Goal: Find specific page/section: Find specific page/section

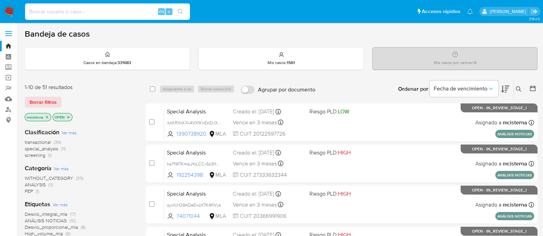
click at [134, 9] on input at bounding box center [107, 11] width 165 height 9
paste input "dmUvXUng1lW0qSpB4Tfnnq52"
type input "dmUvXUng1lW0qSpB4Tfnnq52"
click at [180, 9] on icon "search-icon" at bounding box center [179, 11] width 5 height 5
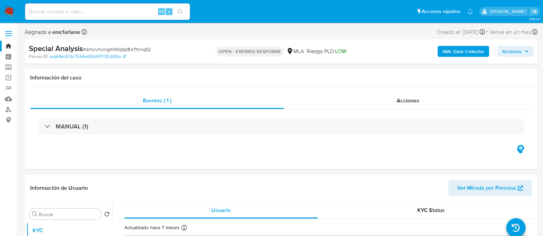
select select "10"
click at [138, 8] on input at bounding box center [107, 11] width 165 height 9
paste input "HuW26MFDAE1bxB71ZrmN2QqG"
type input "HuW26MFDAE1bxB71ZrmN2QqG"
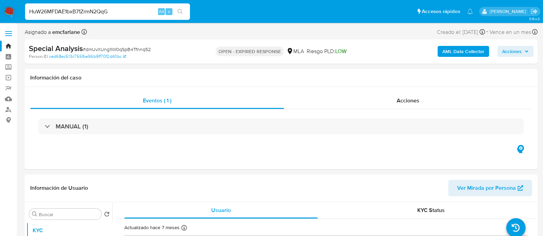
click at [185, 11] on button "search-icon" at bounding box center [180, 12] width 14 height 10
select select "10"
click at [140, 12] on input "HuW26MFDAE1bxB71ZrmN2QqG" at bounding box center [107, 11] width 165 height 9
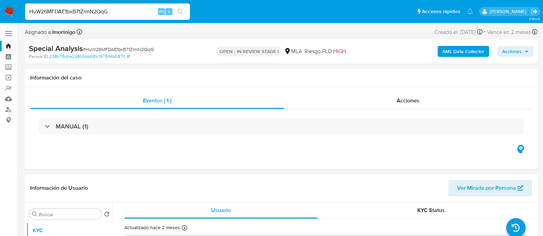
paste input "5flhGaeyEyyeGazVKVAYjMd5"
type input "5flhGaeyEyyeGazVKVAYjMd5"
click at [177, 12] on icon "search-icon" at bounding box center [179, 11] width 5 height 5
click at [125, 13] on input "5flhGaeyEyyeGazVKVAYjMd5" at bounding box center [107, 11] width 165 height 9
select select "10"
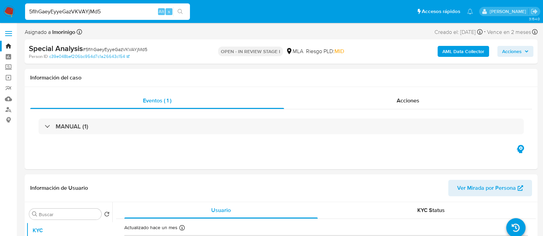
click at [125, 13] on input "5flhGaeyEyyeGazVKVAYjMd5" at bounding box center [107, 11] width 165 height 9
paste input "3s0BidbXyOTAsSyLJ2gXFUTu"
type input "3s0BidbXyOTAsSyLJ2gXFUTu"
click at [173, 12] on button "search-icon" at bounding box center [180, 12] width 14 height 10
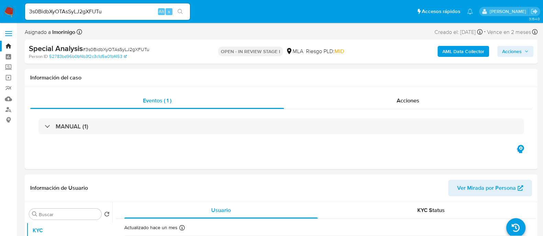
select select "10"
